Goal: Information Seeking & Learning: Learn about a topic

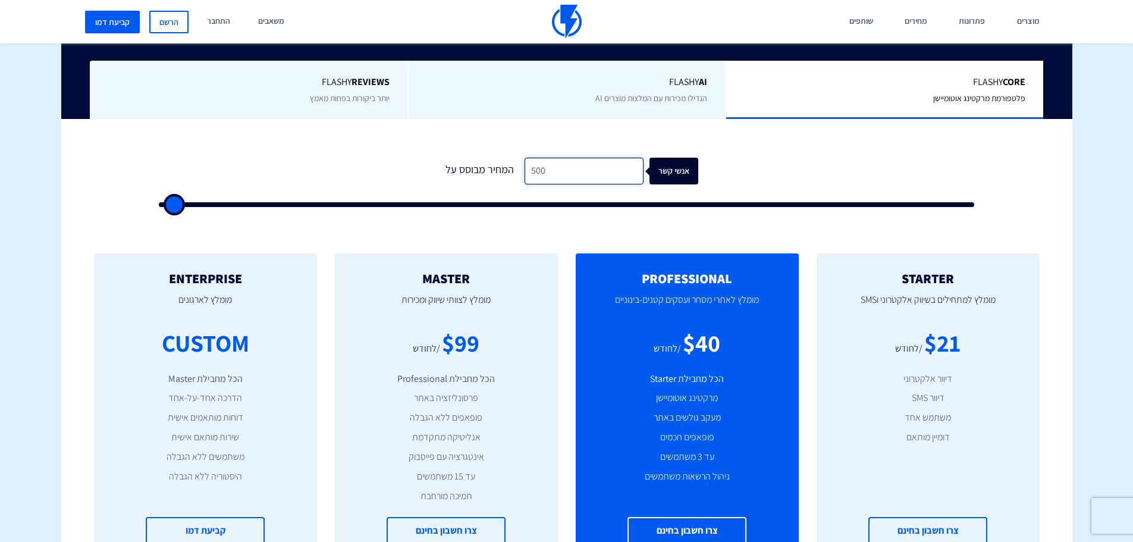
click at [606, 172] on input "500" at bounding box center [583, 171] width 119 height 27
type input "5,001"
type input "5000"
type input "500"
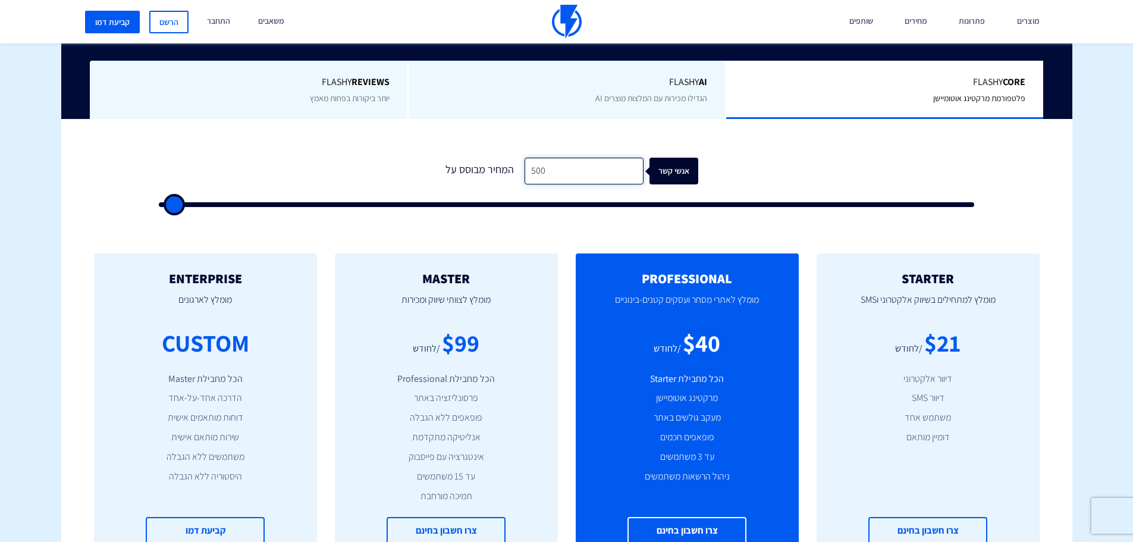
type input "50"
type input "500"
type input "5"
type input "500"
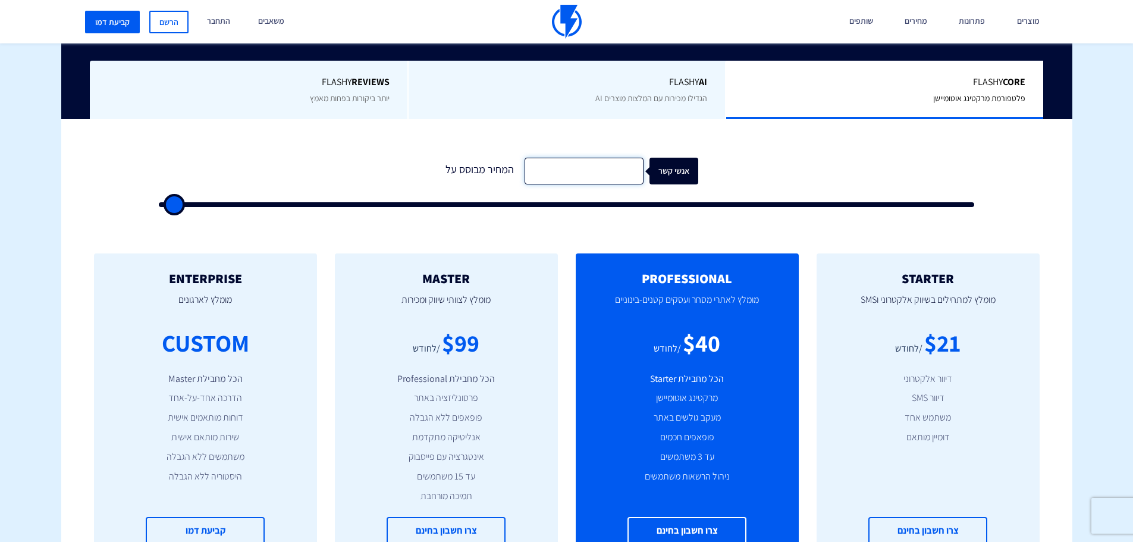
type input "1"
type input "500"
type input "10"
type input "500"
type input "100"
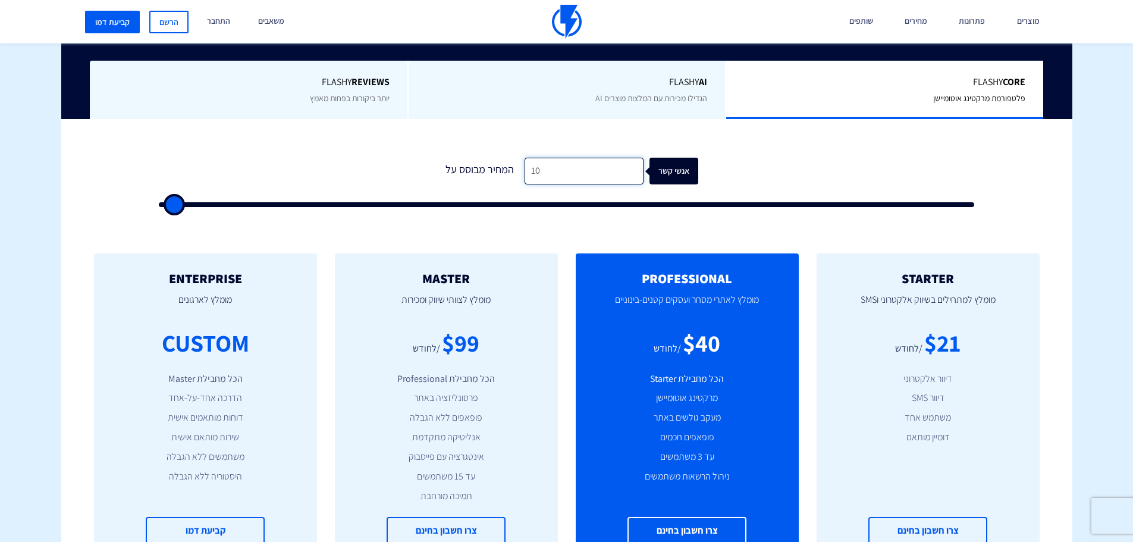
type input "500"
type input "1,000"
type input "1000"
type input "10,000"
type input "10000"
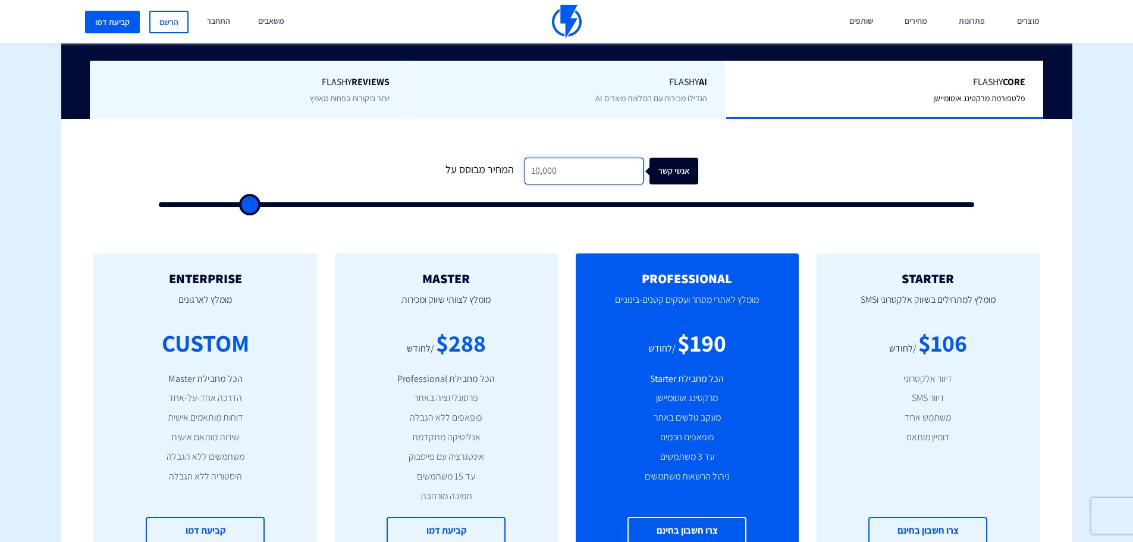
type input "100,000"
type input "100000"
type input "100,000"
click at [498, 193] on form "0 המחיר מבוסס על 100,000 אנשי קשר" at bounding box center [567, 182] width 816 height 49
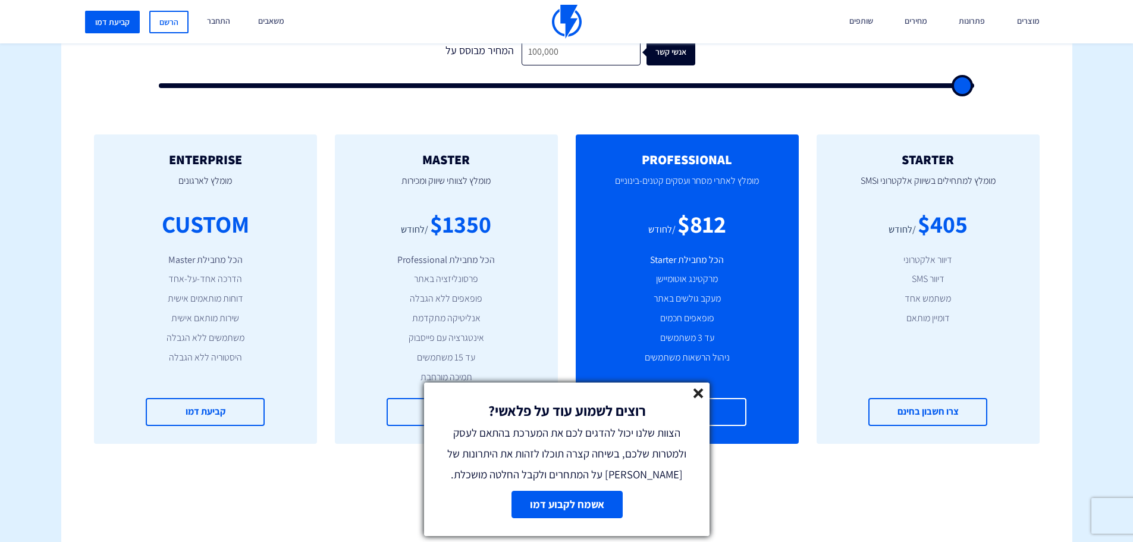
click at [700, 397] on icon at bounding box center [698, 393] width 10 height 10
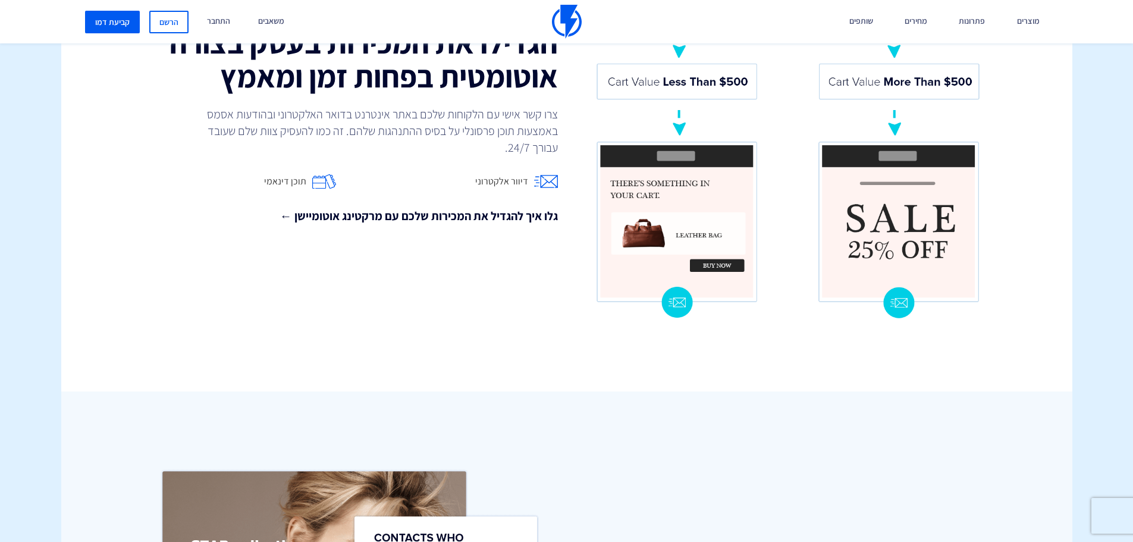
scroll to position [1367, 0]
